Goal: Task Accomplishment & Management: Manage account settings

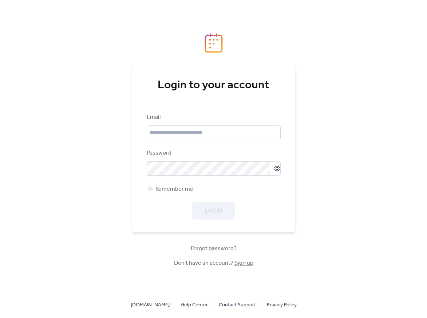
drag, startPoint x: 178, startPoint y: 144, endPoint x: 178, endPoint y: 140, distance: 4.0
click at [178, 144] on div "Email Password Remember me Login" at bounding box center [214, 166] width 134 height 106
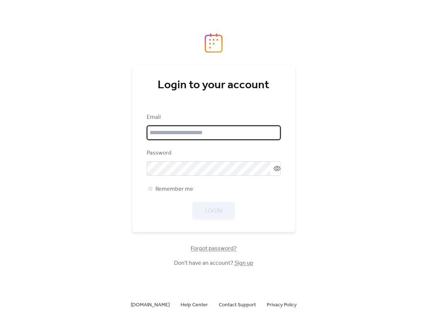
click at [184, 134] on input "email" at bounding box center [214, 132] width 134 height 15
click at [270, 317] on com-1password-button at bounding box center [213, 318] width 427 height 0
click at [218, 130] on input "email" at bounding box center [214, 132] width 134 height 15
click at [268, 93] on div "Login to your account" at bounding box center [214, 85] width 134 height 15
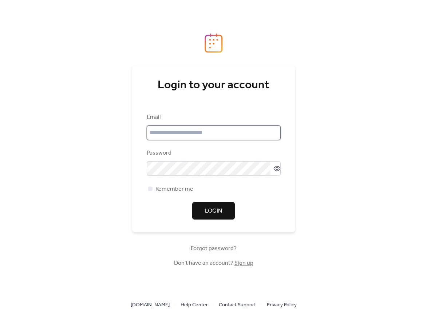
click at [213, 133] on input "email" at bounding box center [214, 132] width 134 height 15
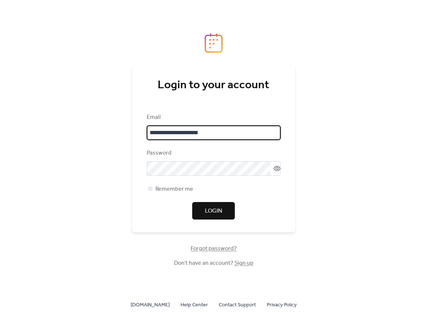
type input "**********"
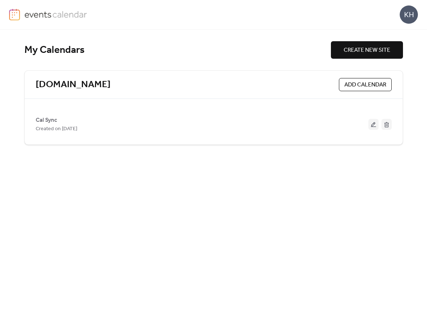
click at [82, 78] on div "[DOMAIN_NAME] ADD CALENDAR" at bounding box center [214, 85] width 378 height 28
click at [94, 83] on link "[DOMAIN_NAME]" at bounding box center [73, 85] width 75 height 12
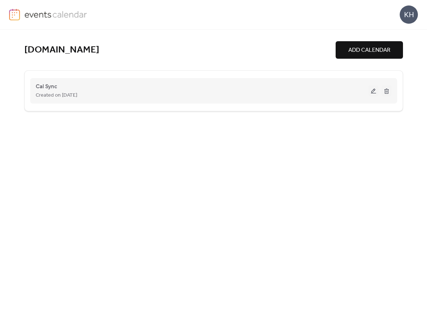
click at [122, 98] on div "Created on [DATE]" at bounding box center [202, 95] width 333 height 9
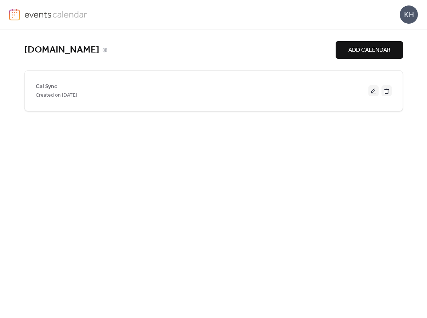
click at [54, 48] on link "[DOMAIN_NAME]" at bounding box center [61, 50] width 75 height 12
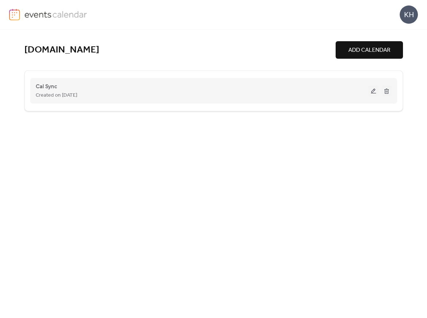
click at [370, 90] on button at bounding box center [374, 90] width 10 height 11
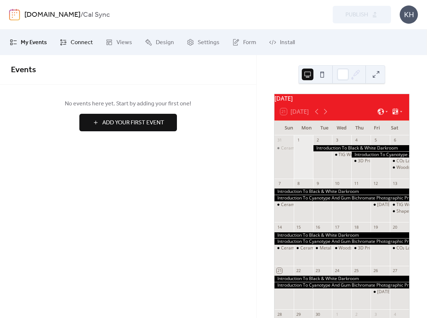
click at [83, 44] on span "Connect" at bounding box center [82, 42] width 22 height 9
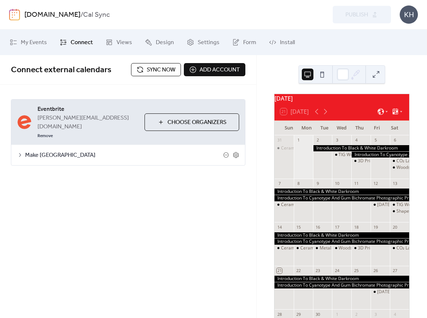
click at [211, 66] on span "Add account" at bounding box center [220, 70] width 40 height 9
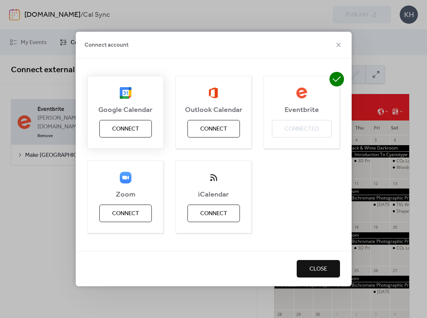
click at [125, 128] on span "Connect" at bounding box center [125, 129] width 27 height 9
click at [321, 272] on span "Close" at bounding box center [319, 268] width 18 height 9
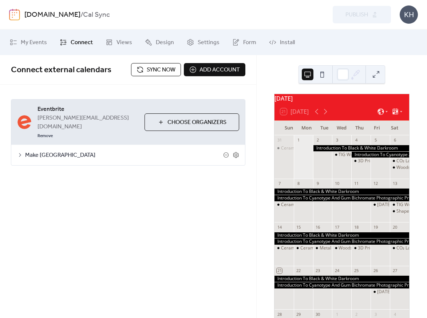
click at [65, 110] on span "Eventbrite" at bounding box center [88, 109] width 101 height 9
click at [29, 43] on span "My Events" at bounding box center [34, 42] width 26 height 9
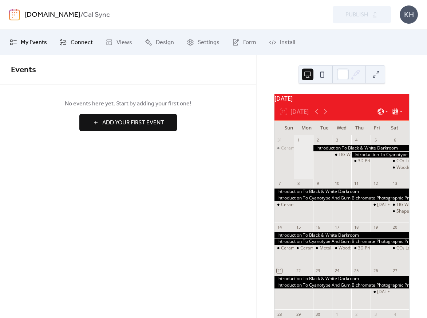
click at [58, 40] on link "Connect" at bounding box center [76, 42] width 44 height 20
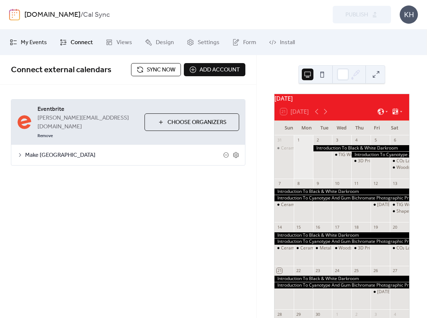
click at [27, 42] on span "My Events" at bounding box center [34, 42] width 26 height 9
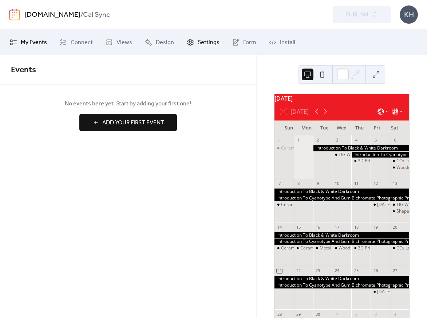
click at [193, 41] on link "Settings" at bounding box center [203, 42] width 44 height 20
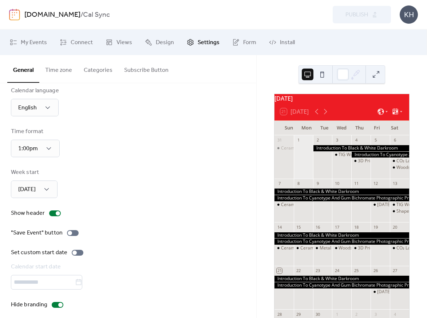
scroll to position [17, 0]
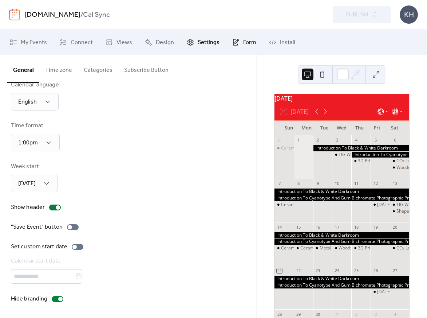
click at [229, 42] on link "Form" at bounding box center [244, 42] width 35 height 20
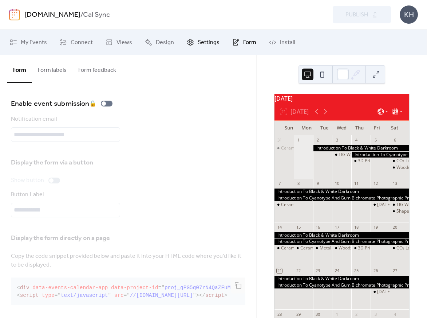
click at [199, 41] on span "Settings" at bounding box center [209, 42] width 22 height 9
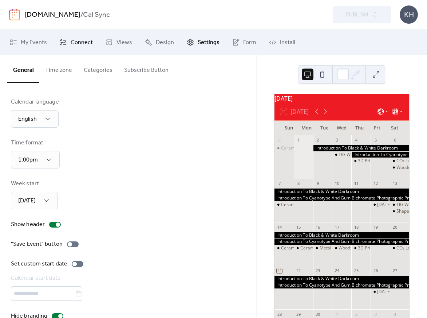
click at [78, 40] on span "Connect" at bounding box center [82, 42] width 22 height 9
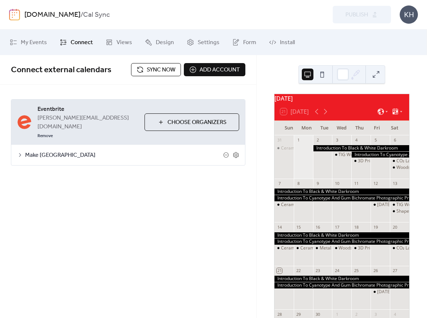
click at [41, 151] on span "Make [GEOGRAPHIC_DATA]" at bounding box center [124, 155] width 198 height 9
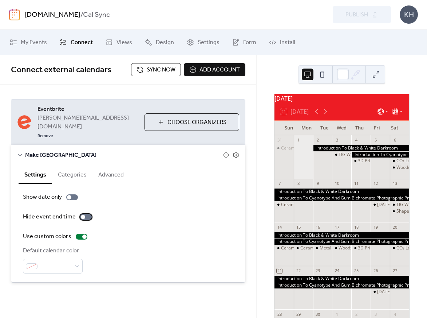
click at [82, 215] on div at bounding box center [83, 217] width 4 height 4
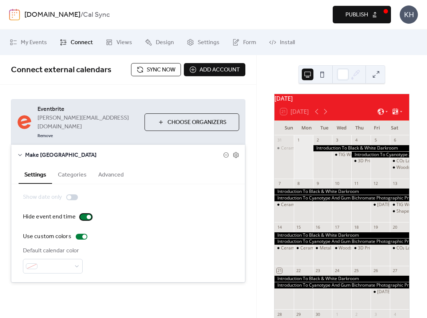
click at [82, 214] on div at bounding box center [86, 217] width 12 height 6
click at [102, 165] on button "Advanced" at bounding box center [111, 174] width 37 height 18
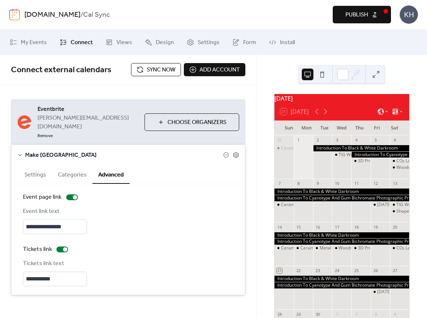
click at [83, 165] on button "Categories" at bounding box center [72, 174] width 40 height 18
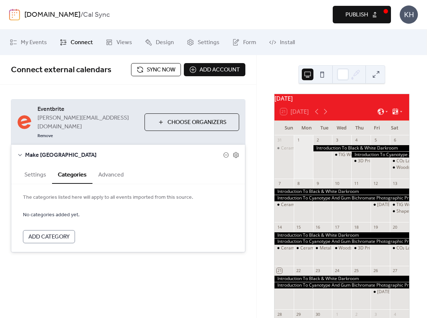
click at [43, 232] on span "Add Category" at bounding box center [48, 236] width 41 height 9
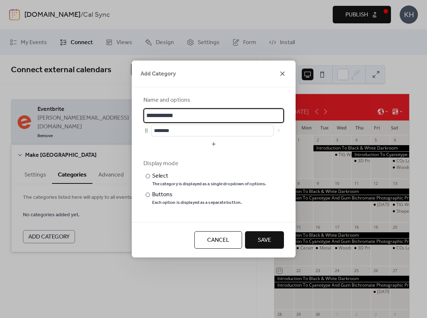
click at [283, 71] on icon at bounding box center [282, 73] width 9 height 9
